Goal: Task Accomplishment & Management: Complete application form

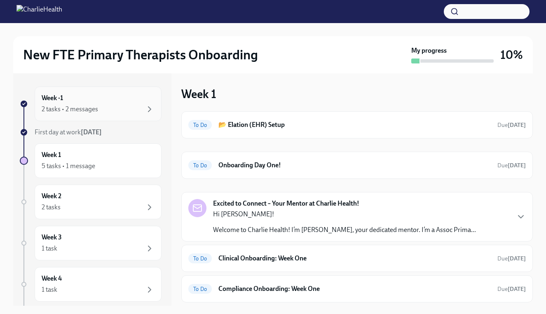
click at [99, 114] on div "2 tasks • 2 messages" at bounding box center [98, 109] width 113 height 10
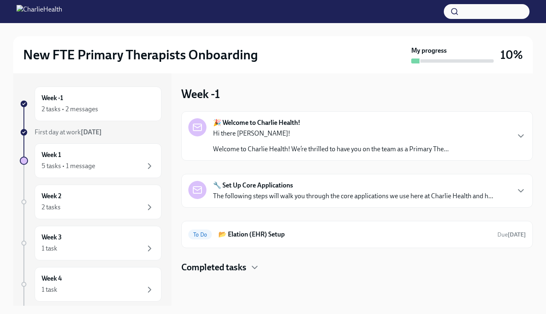
click at [287, 140] on div "Hi there [PERSON_NAME]! Welcome to Charlie Health! We’re thrilled to have you o…" at bounding box center [331, 141] width 236 height 25
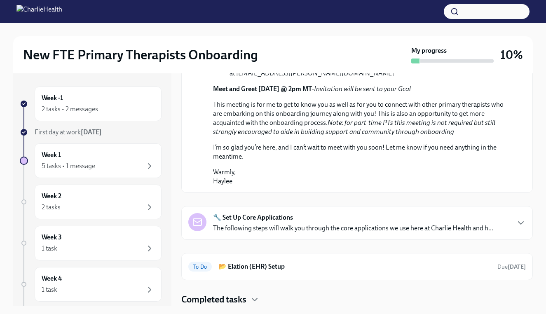
scroll to position [433, 0]
click at [305, 220] on div "🔧 Set Up Core Applications The following steps will walk you through the core a…" at bounding box center [353, 223] width 280 height 20
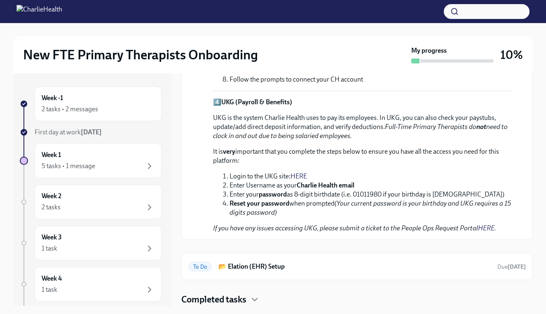
scroll to position [974, 0]
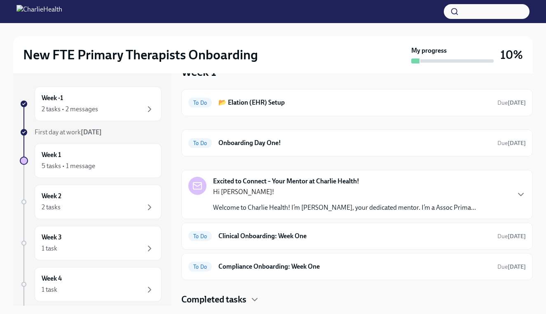
click at [306, 188] on p "Hi [PERSON_NAME]!" at bounding box center [344, 191] width 263 height 9
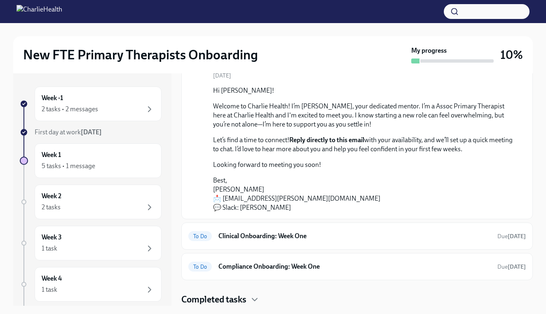
scroll to position [28, 0]
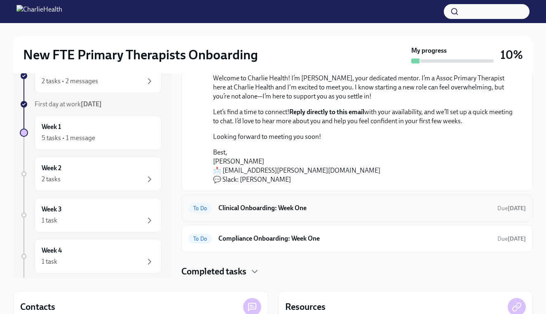
click at [291, 210] on h6 "Clinical Onboarding: Week One" at bounding box center [354, 208] width 272 height 9
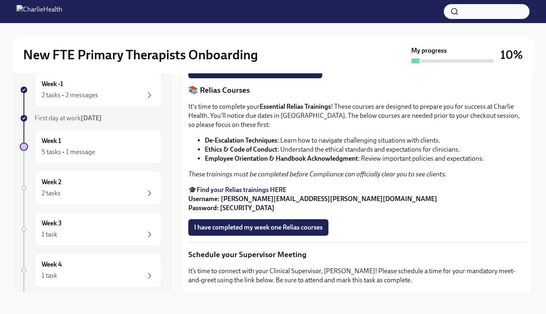
scroll to position [395, 0]
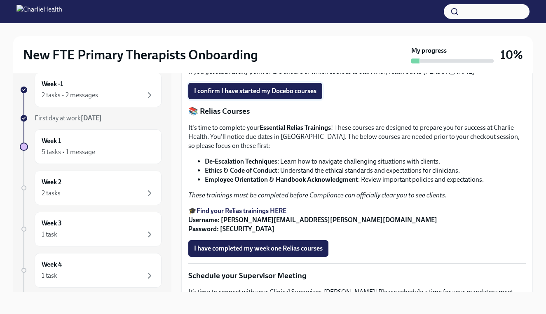
click at [303, 95] on span "I confirm I have started my Docebo courses" at bounding box center [255, 91] width 122 height 8
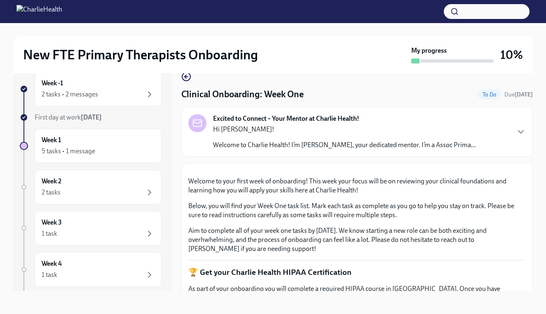
scroll to position [15, 0]
click at [98, 142] on div "Week 1 5 tasks • 1 message" at bounding box center [98, 146] width 113 height 21
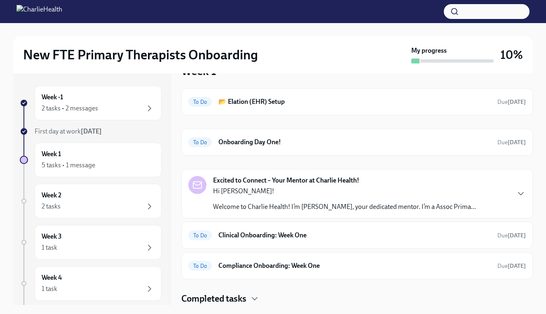
scroll to position [22, 0]
click at [291, 111] on div "To Do 📂 Elation (EHR) Setup Due [DATE]" at bounding box center [357, 101] width 352 height 27
click at [278, 109] on div "To Do 📂 Elation (EHR) Setup Due [DATE]" at bounding box center [357, 101] width 352 height 27
click at [197, 101] on span "To Do" at bounding box center [199, 102] width 23 height 6
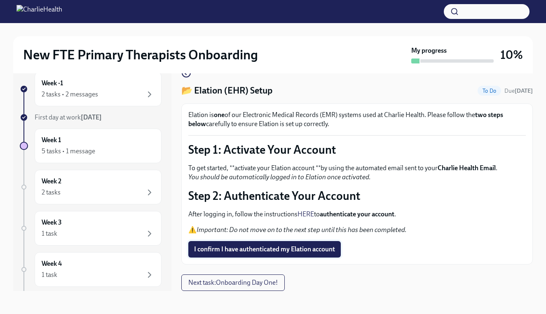
scroll to position [15, 0]
click at [272, 251] on span "I confirm I have authenticated my Elation account" at bounding box center [264, 249] width 141 height 8
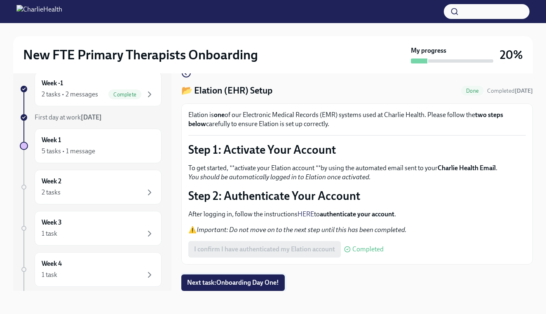
click at [261, 283] on span "Next task : Onboarding Day One!" at bounding box center [233, 283] width 92 height 8
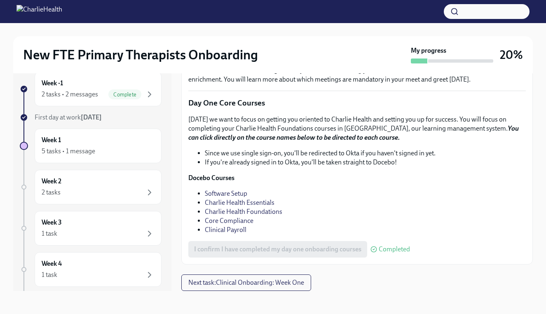
scroll to position [1204, 0]
click at [302, 285] on span "Next task : Clinical Onboarding: Week One" at bounding box center [246, 283] width 116 height 8
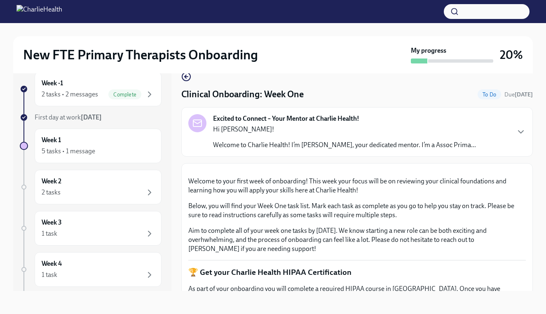
click at [304, 126] on p "Hi [PERSON_NAME]!" at bounding box center [344, 129] width 263 height 9
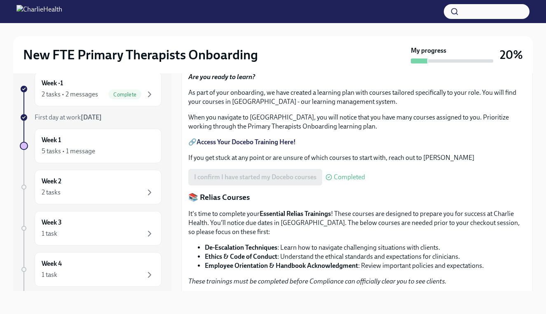
scroll to position [425, 0]
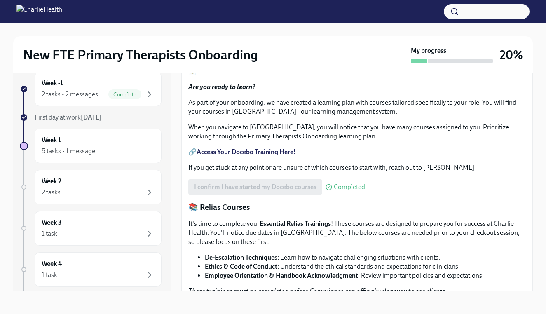
click at [257, 48] on span "Upload HIPAA Certification" at bounding box center [237, 44] width 87 height 8
click at [0, 0] on input "Upload HIPAA Certification" at bounding box center [0, 0] width 0 height 0
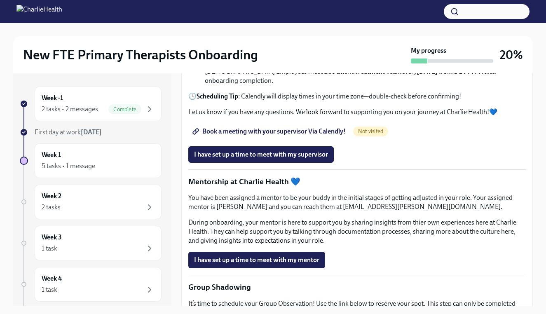
scroll to position [817, 0]
